Goal: Information Seeking & Learning: Learn about a topic

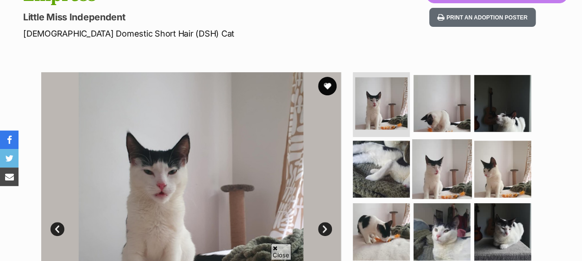
click at [443, 155] on img at bounding box center [442, 169] width 60 height 60
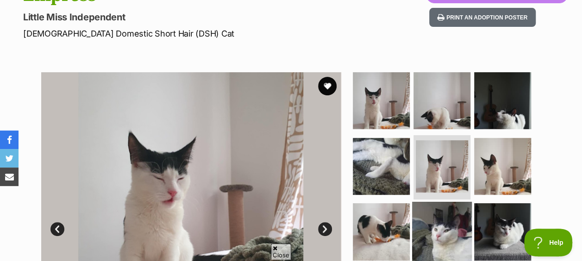
click at [436, 202] on img at bounding box center [442, 232] width 60 height 60
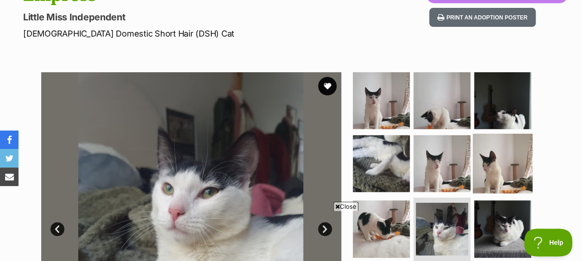
click at [489, 148] on img at bounding box center [503, 163] width 60 height 60
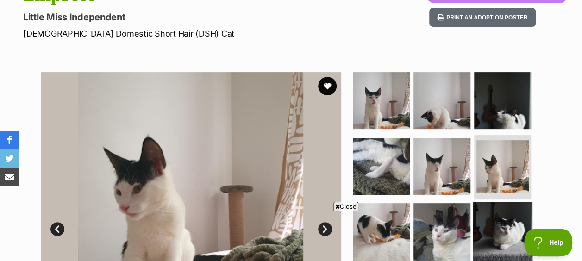
click at [497, 210] on img at bounding box center [503, 232] width 60 height 60
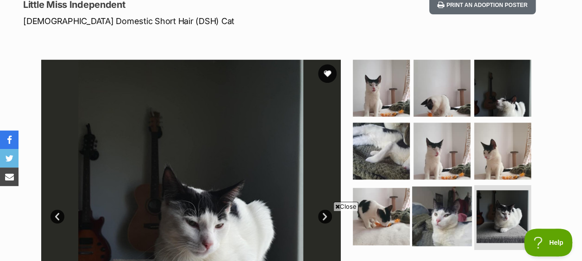
scroll to position [185, 0]
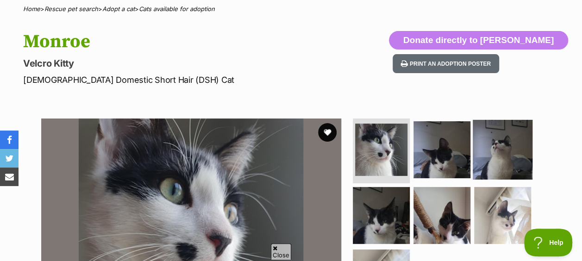
click at [503, 120] on img at bounding box center [503, 150] width 60 height 60
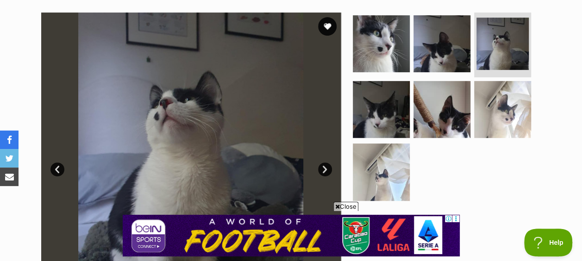
scroll to position [139, 0]
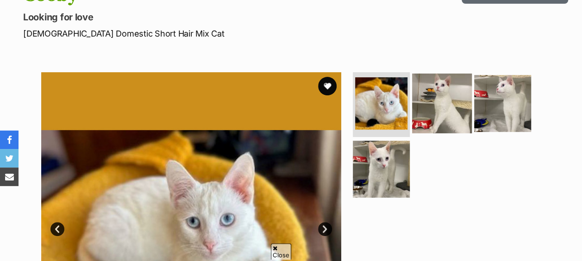
click at [435, 96] on img at bounding box center [442, 104] width 60 height 60
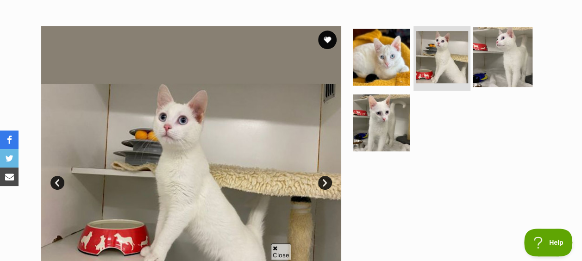
click at [511, 40] on img at bounding box center [503, 57] width 60 height 60
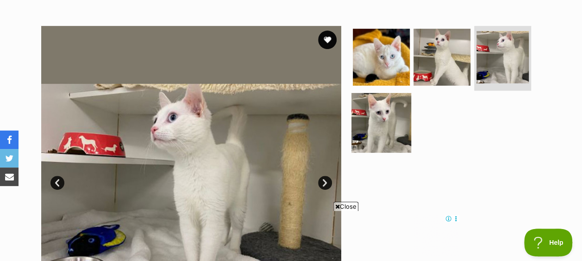
click at [389, 117] on img at bounding box center [382, 123] width 60 height 60
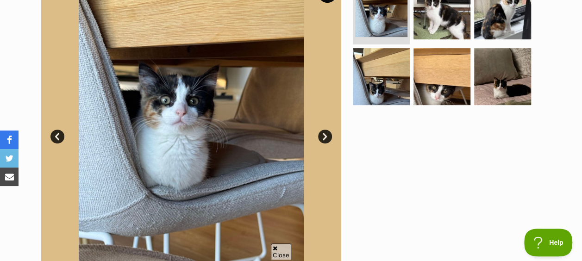
click at [321, 130] on link "Next" at bounding box center [325, 137] width 14 height 14
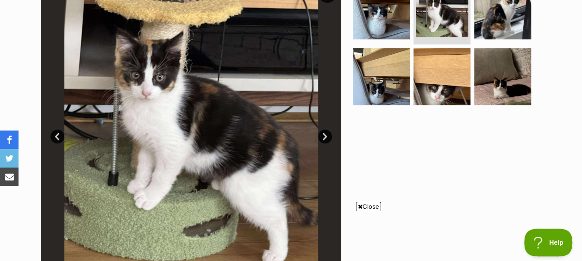
click at [325, 130] on link "Next" at bounding box center [325, 137] width 14 height 14
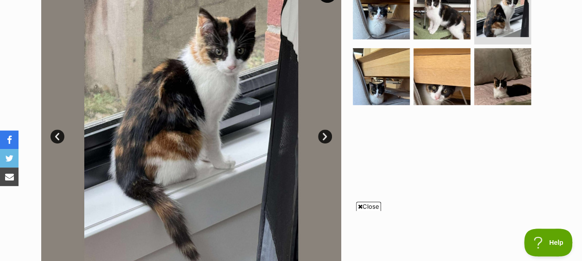
click at [325, 130] on link "Next" at bounding box center [325, 137] width 14 height 14
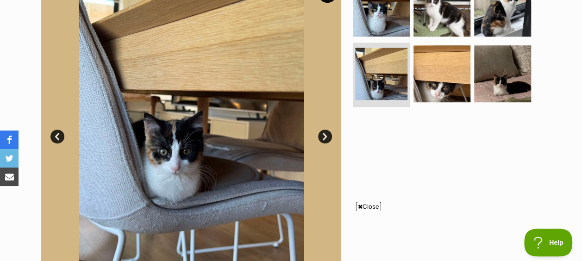
click at [325, 130] on link "Next" at bounding box center [325, 137] width 14 height 14
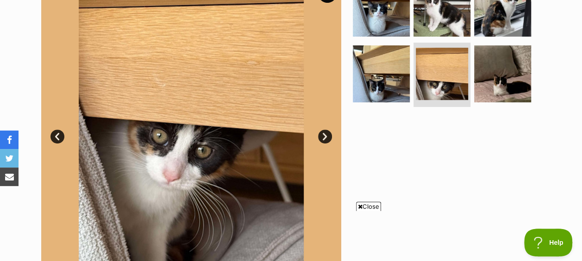
click at [325, 130] on link "Next" at bounding box center [325, 137] width 14 height 14
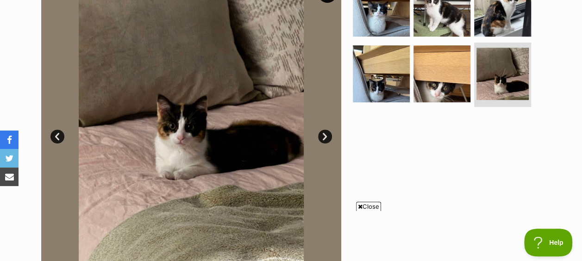
click at [325, 130] on link "Next" at bounding box center [325, 137] width 14 height 14
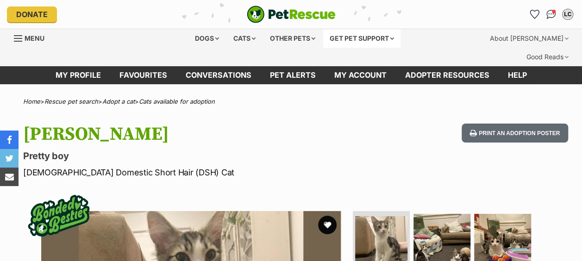
scroll to position [139, 0]
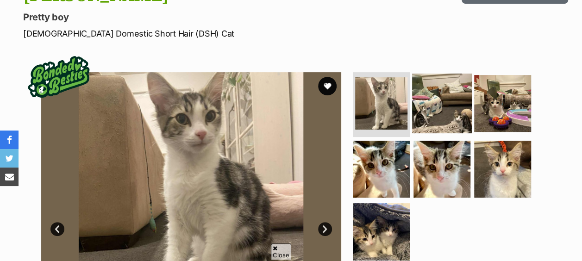
click at [435, 86] on img at bounding box center [442, 104] width 60 height 60
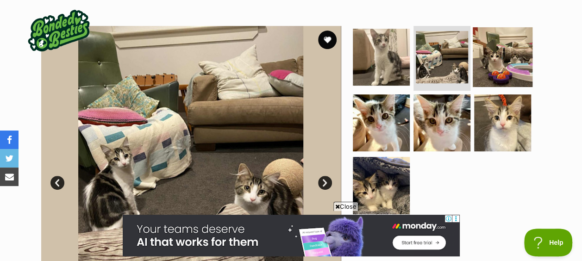
scroll to position [0, 0]
click at [499, 52] on img at bounding box center [503, 57] width 60 height 60
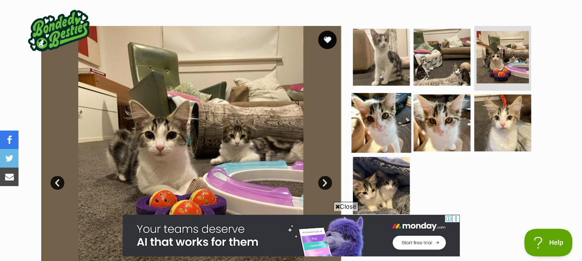
click at [391, 94] on img at bounding box center [382, 123] width 60 height 60
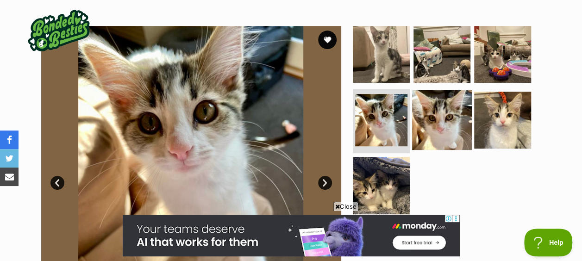
click at [428, 94] on img at bounding box center [442, 120] width 60 height 60
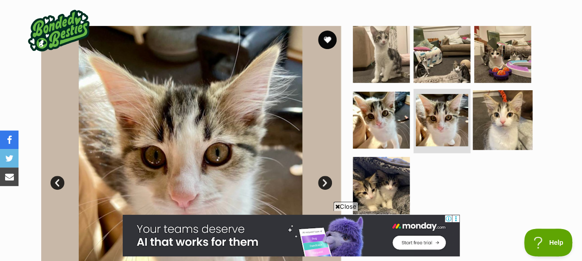
click at [488, 109] on img at bounding box center [503, 120] width 60 height 60
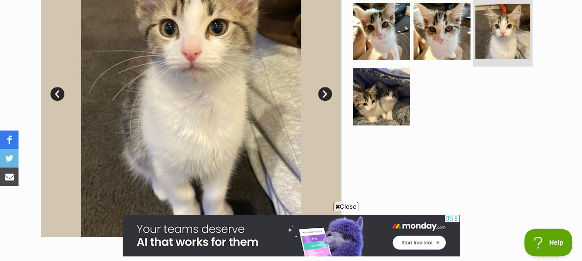
scroll to position [278, 0]
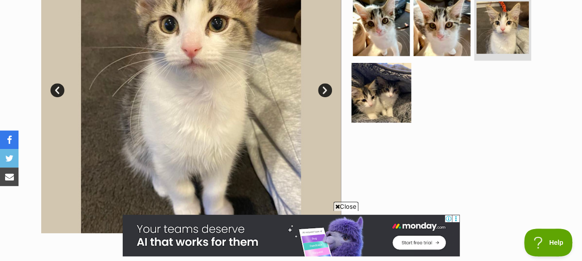
click at [390, 85] on img at bounding box center [382, 93] width 60 height 60
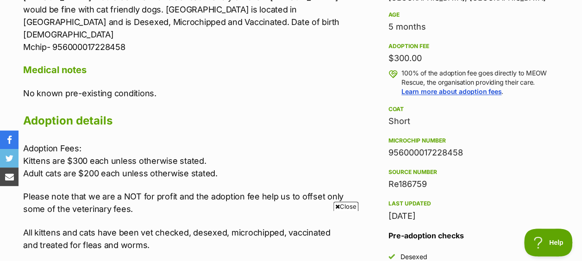
scroll to position [556, 0]
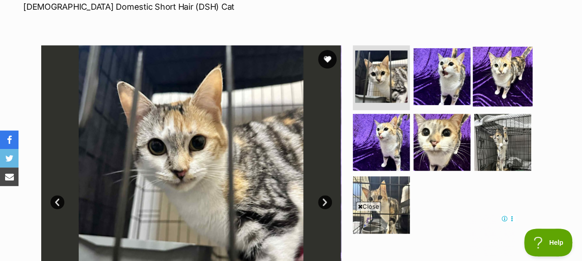
scroll to position [185, 0]
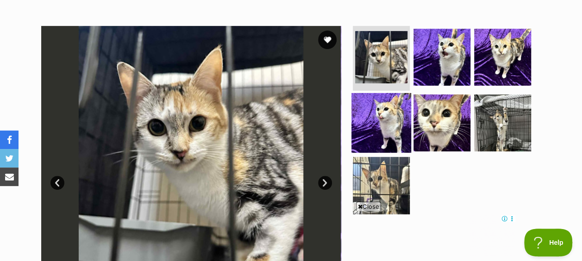
click at [397, 105] on img at bounding box center [382, 123] width 60 height 60
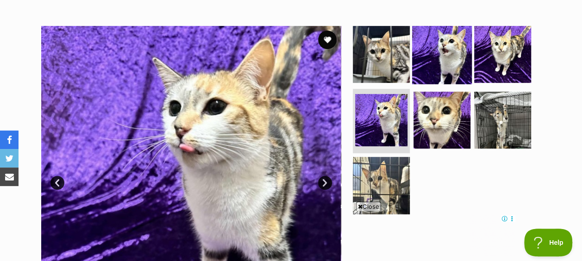
click at [447, 47] on img at bounding box center [442, 55] width 60 height 60
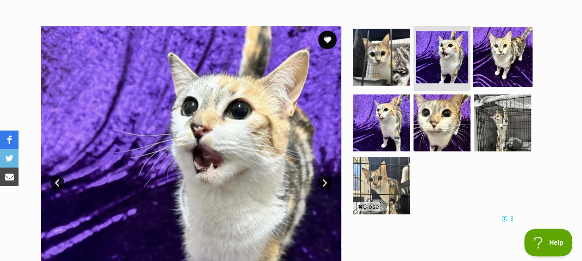
click at [489, 48] on img at bounding box center [503, 57] width 60 height 60
